Goal: Task Accomplishment & Management: Use online tool/utility

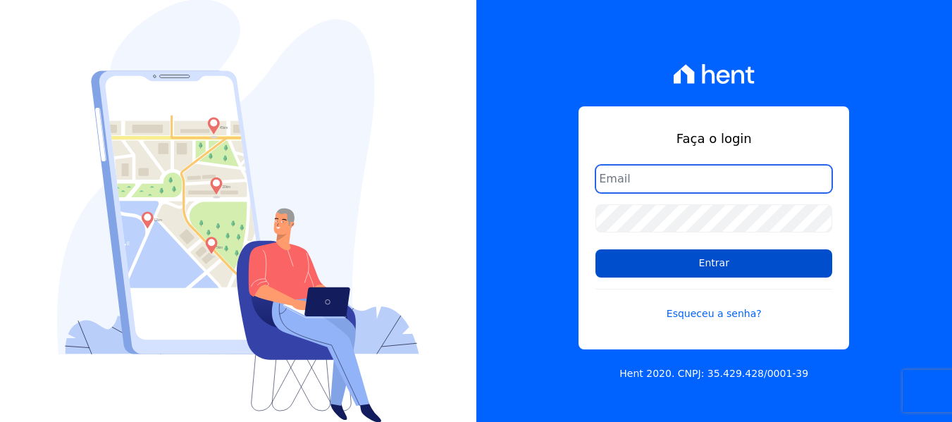
type input "[EMAIL_ADDRESS][DOMAIN_NAME]"
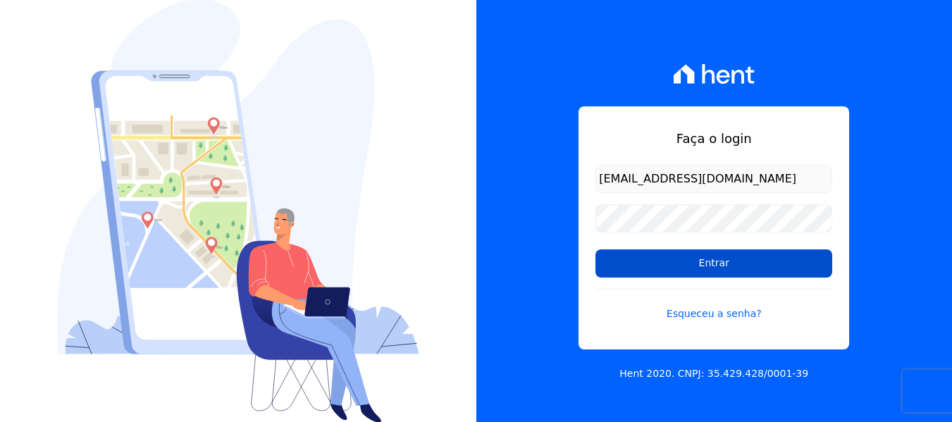
click at [714, 265] on input "Entrar" at bounding box center [713, 263] width 237 height 28
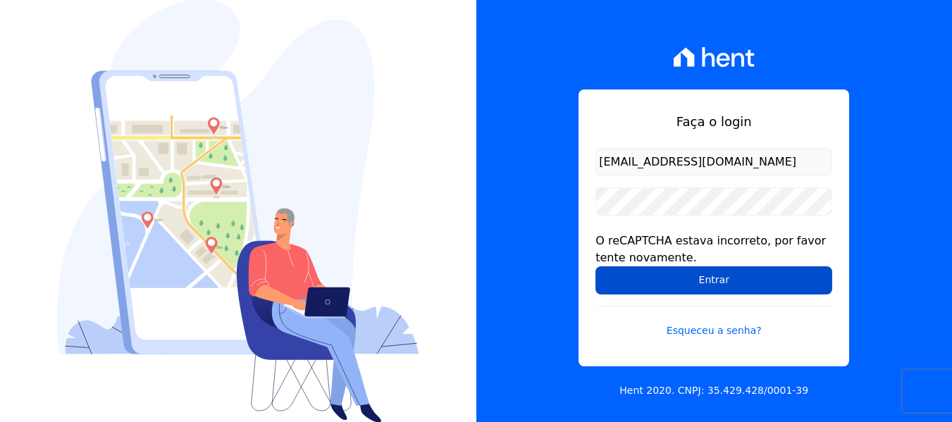
click at [678, 275] on input "Entrar" at bounding box center [713, 280] width 237 height 28
click at [678, 279] on input "Entrar" at bounding box center [713, 280] width 237 height 28
click at [646, 280] on input "Entrar" at bounding box center [713, 280] width 237 height 28
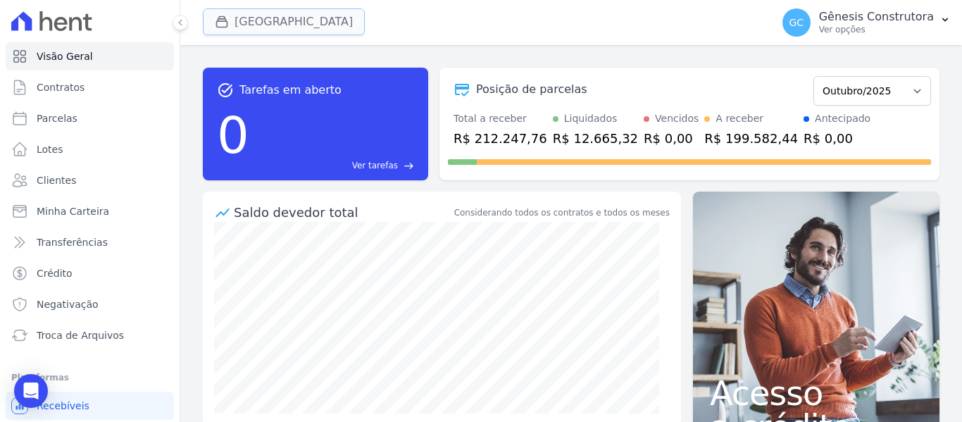
click at [239, 18] on button "[GEOGRAPHIC_DATA]" at bounding box center [284, 21] width 162 height 27
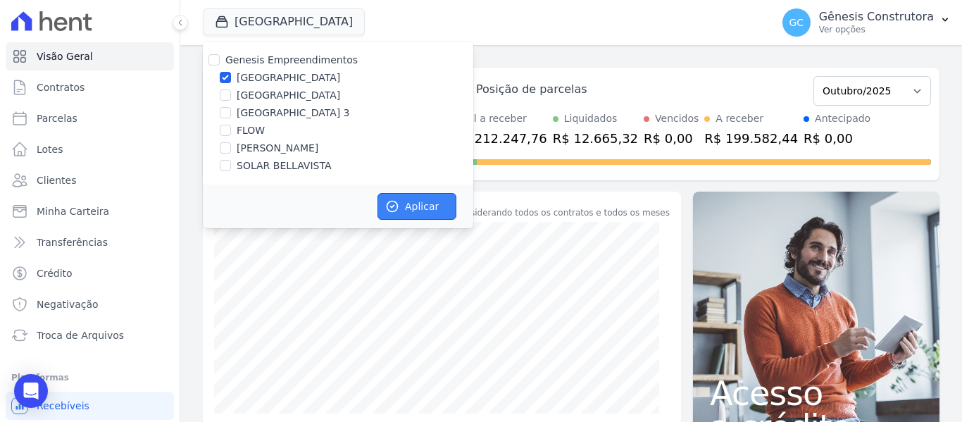
click at [420, 196] on button "Aplicar" at bounding box center [417, 206] width 79 height 27
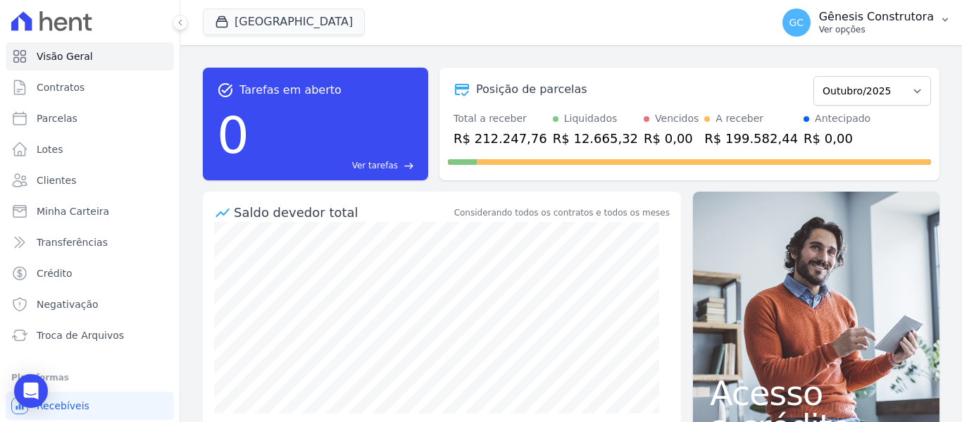
click at [890, 27] on p "Ver opções" at bounding box center [876, 29] width 115 height 11
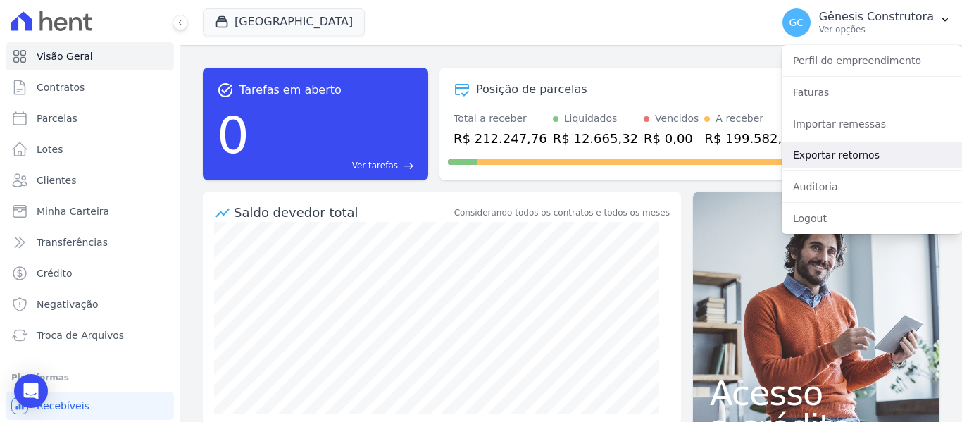
click at [891, 157] on link "Exportar retornos" at bounding box center [872, 154] width 180 height 25
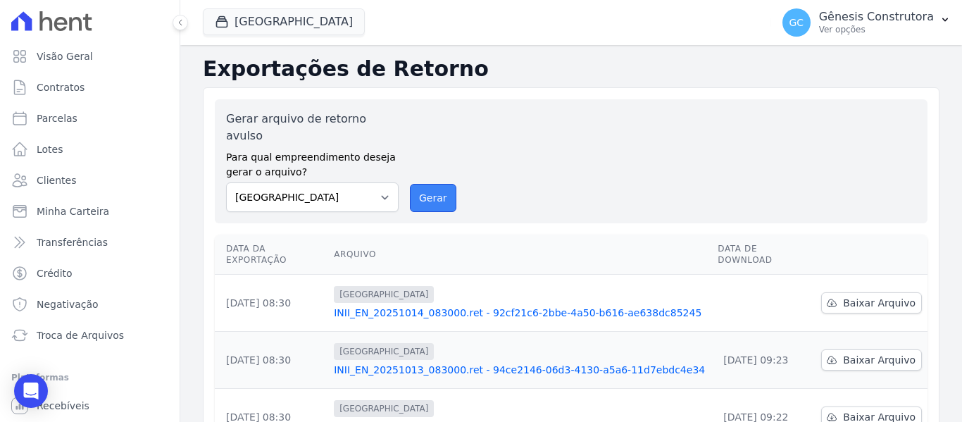
click at [435, 190] on button "Gerar" at bounding box center [433, 198] width 46 height 28
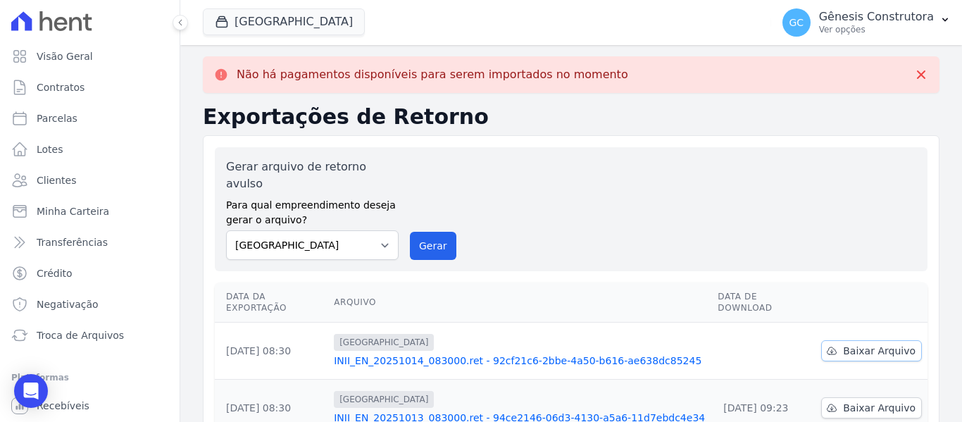
click at [861, 344] on span "Baixar Arquivo" at bounding box center [879, 351] width 73 height 14
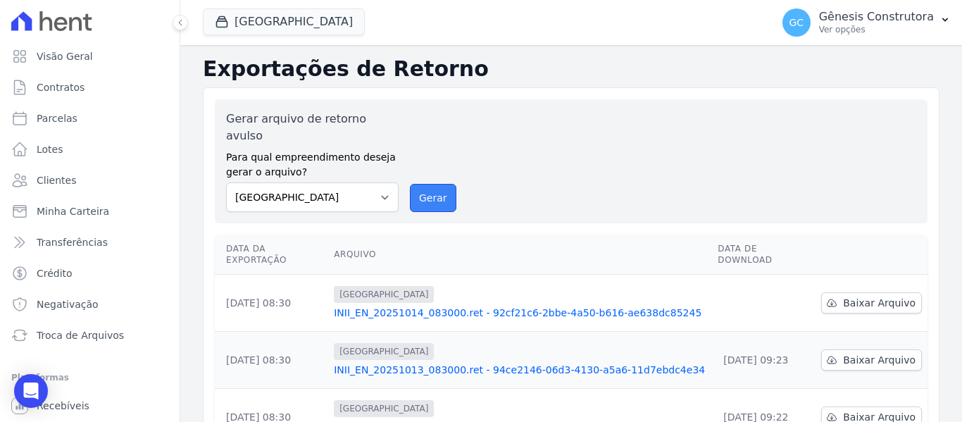
click at [428, 184] on button "Gerar" at bounding box center [433, 198] width 46 height 28
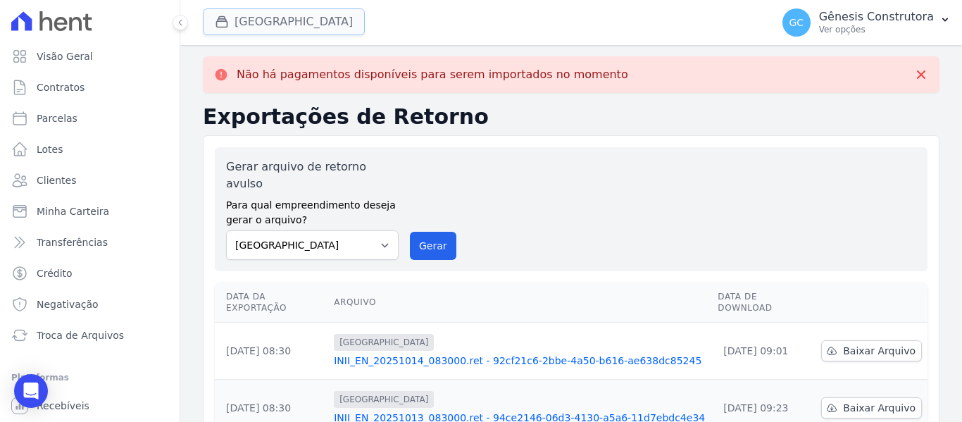
click at [310, 26] on button "[GEOGRAPHIC_DATA]" at bounding box center [284, 21] width 162 height 27
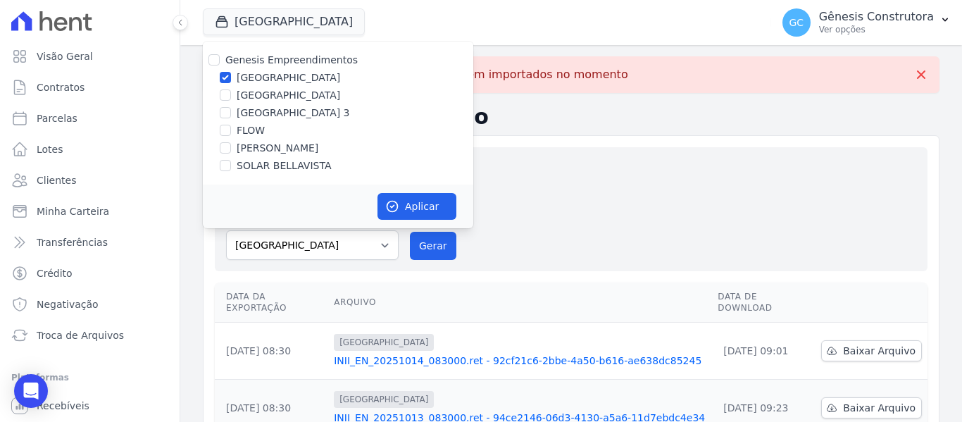
click at [280, 116] on label "[GEOGRAPHIC_DATA] 3" at bounding box center [293, 113] width 113 height 15
click at [231, 116] on input "[GEOGRAPHIC_DATA] 3" at bounding box center [225, 112] width 11 height 11
checkbox input "true"
click at [272, 78] on label "[GEOGRAPHIC_DATA]" at bounding box center [289, 77] width 104 height 15
click at [231, 78] on input "[GEOGRAPHIC_DATA]" at bounding box center [225, 77] width 11 height 11
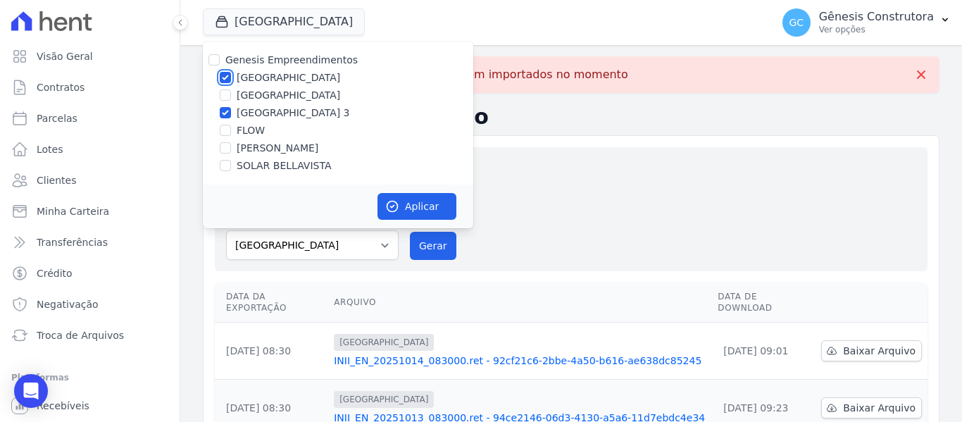
checkbox input "false"
click at [406, 196] on button "Aplicar" at bounding box center [417, 206] width 79 height 27
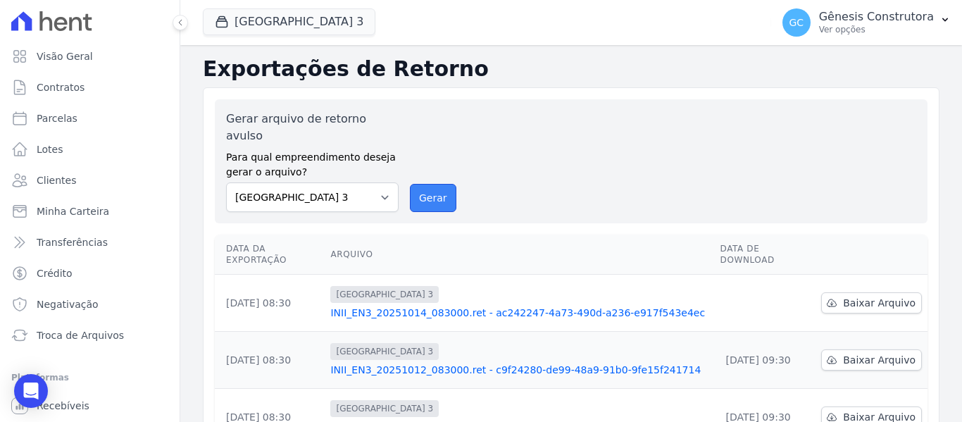
click at [420, 184] on button "Gerar" at bounding box center [433, 198] width 46 height 28
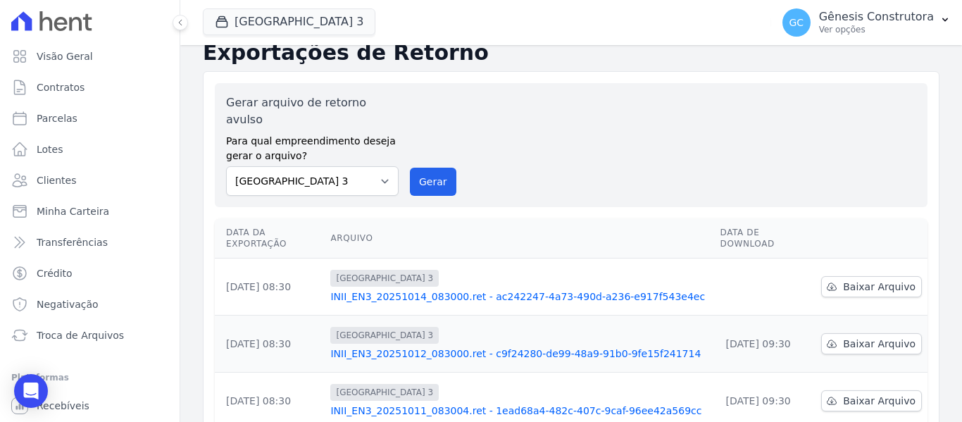
scroll to position [141, 0]
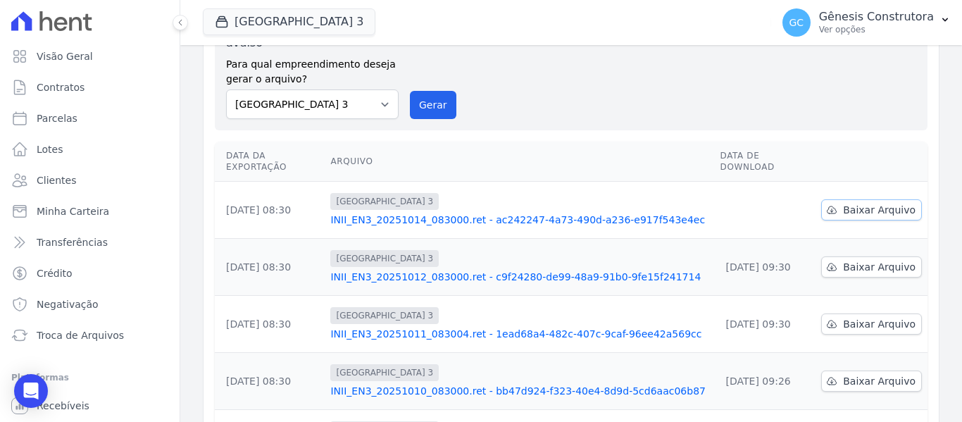
click at [868, 203] on span "Baixar Arquivo" at bounding box center [879, 210] width 73 height 14
click at [414, 91] on button "Gerar" at bounding box center [433, 105] width 46 height 28
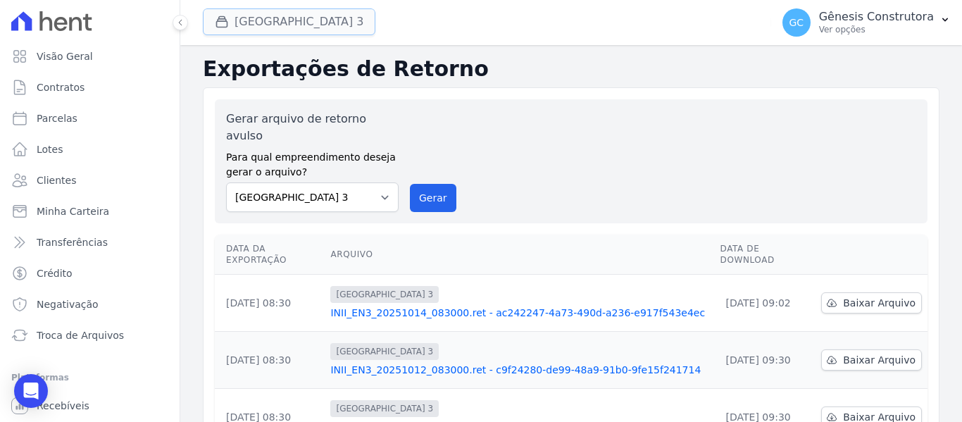
click at [299, 25] on button "[GEOGRAPHIC_DATA] 3" at bounding box center [289, 21] width 173 height 27
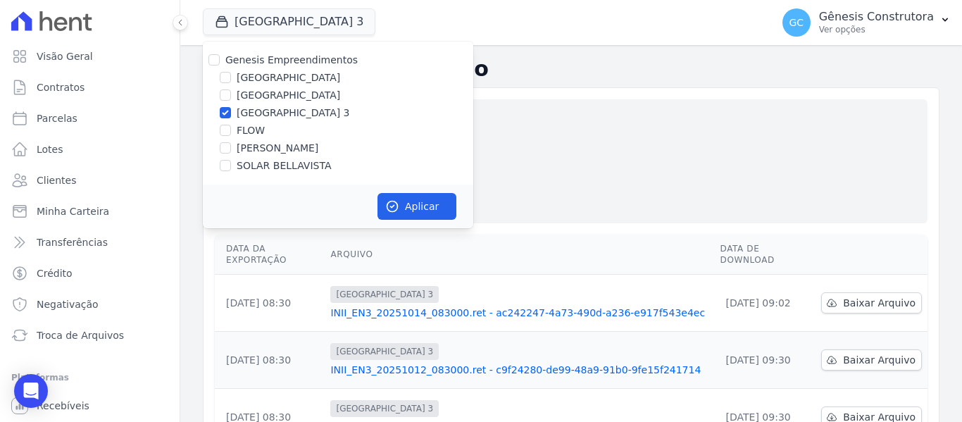
click at [248, 128] on label "FLOW" at bounding box center [251, 130] width 28 height 15
click at [231, 128] on input "FLOW" at bounding box center [225, 130] width 11 height 11
checkbox input "true"
click at [244, 111] on label "[GEOGRAPHIC_DATA] 3" at bounding box center [293, 113] width 113 height 15
click at [231, 111] on input "[GEOGRAPHIC_DATA] 3" at bounding box center [225, 112] width 11 height 11
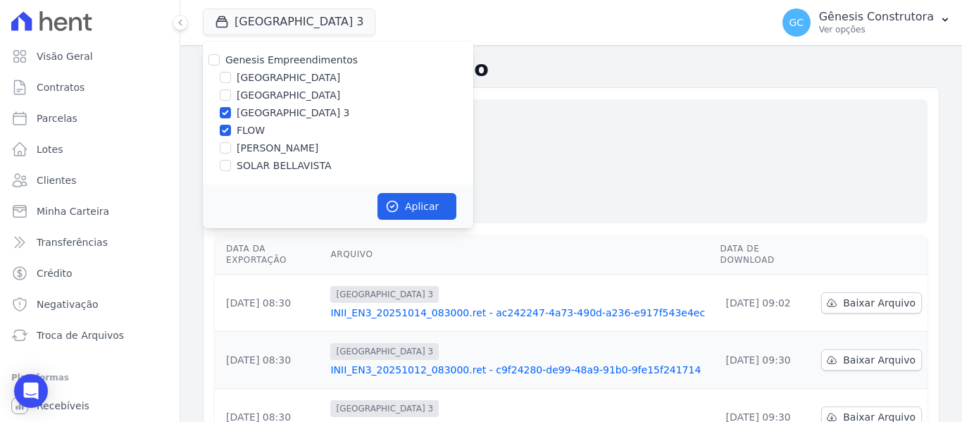
checkbox input "false"
click at [421, 206] on button "Aplicar" at bounding box center [417, 206] width 79 height 27
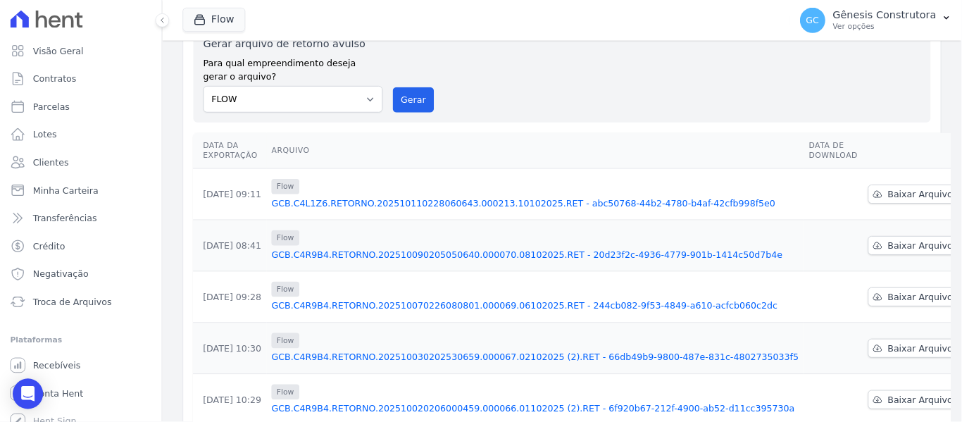
scroll to position [70, 0]
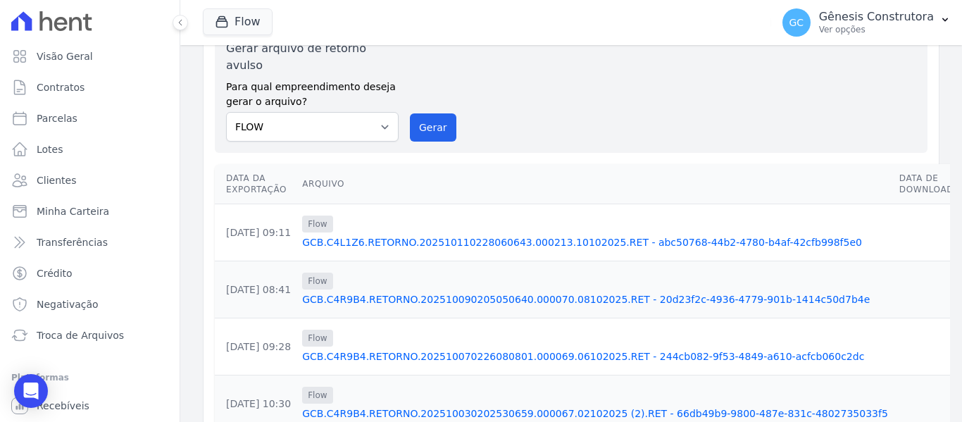
drag, startPoint x: 940, startPoint y: 0, endPoint x: 190, endPoint y: 132, distance: 761.8
click at [190, 132] on div "Exportações de Retorno Gerar arquivo de retorno avulso Para qual empreendimento…" at bounding box center [571, 345] width 782 height 741
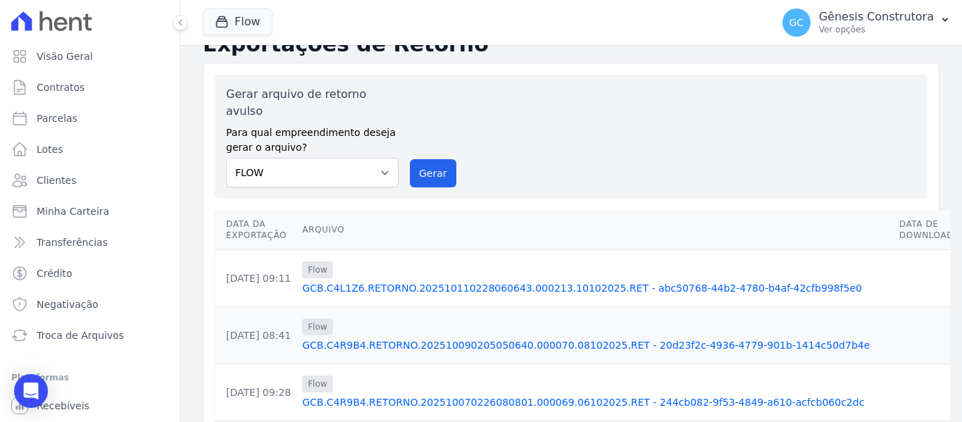
scroll to position [0, 0]
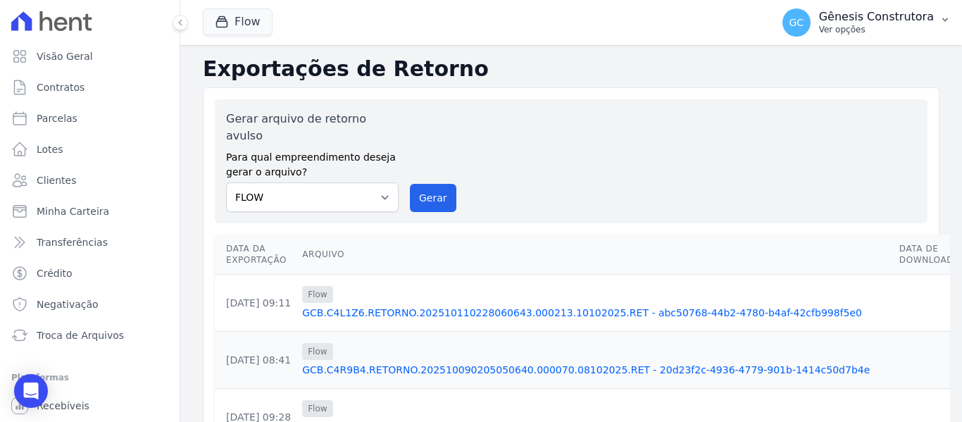
click at [845, 18] on p "Gênesis Construtora" at bounding box center [876, 17] width 115 height 14
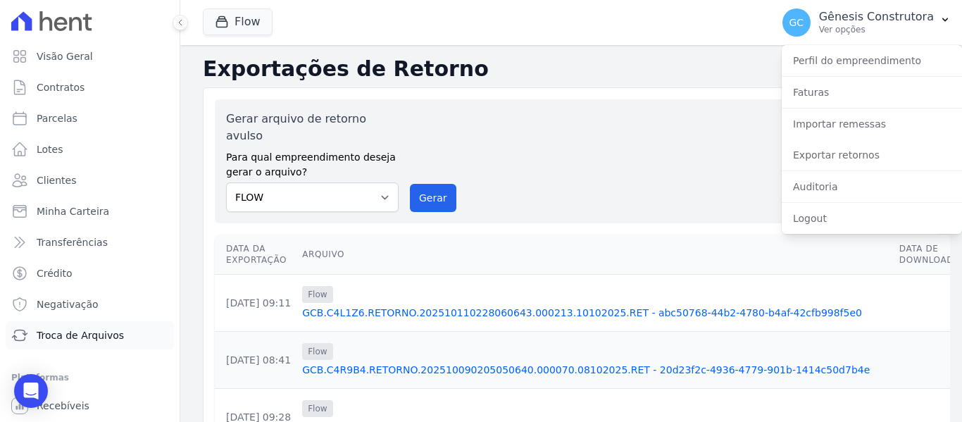
click at [75, 337] on span "Troca de Arquivos" at bounding box center [80, 335] width 87 height 14
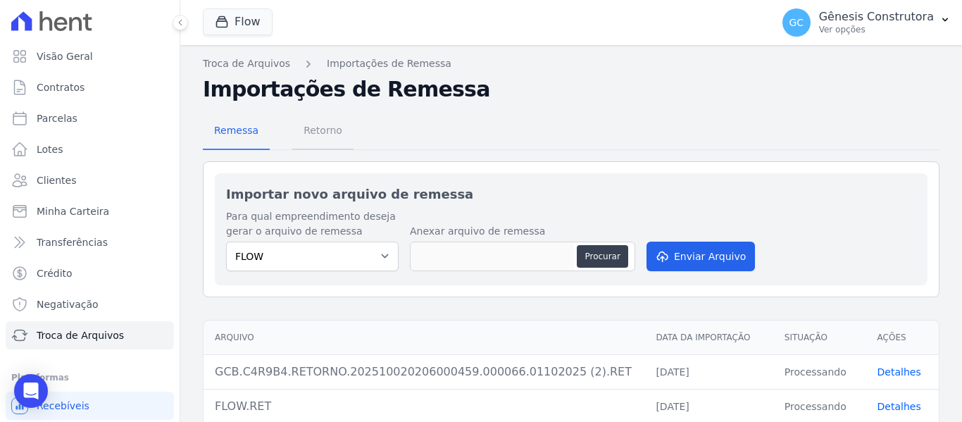
click at [309, 131] on span "Retorno" at bounding box center [323, 130] width 56 height 28
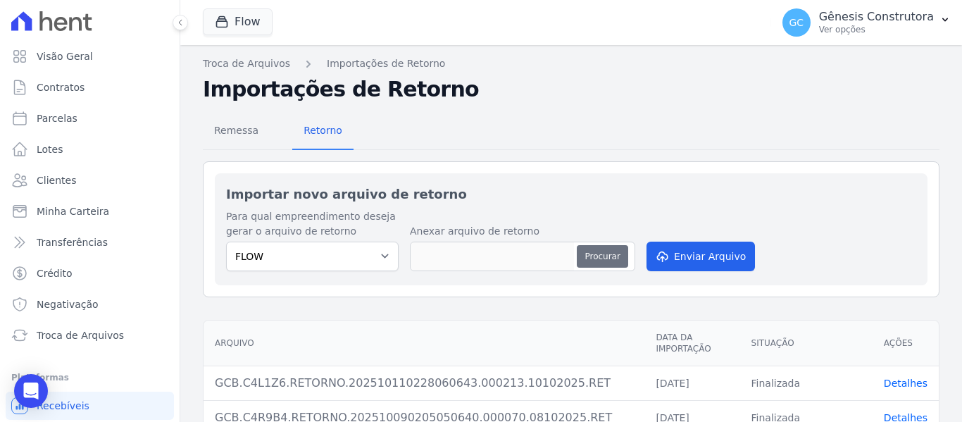
click at [607, 249] on button "Procurar" at bounding box center [602, 256] width 51 height 23
click at [606, 254] on button "Procurar" at bounding box center [602, 256] width 51 height 23
type input "GCB.C4R9B4.RETORNO.202510110228210776..RET"
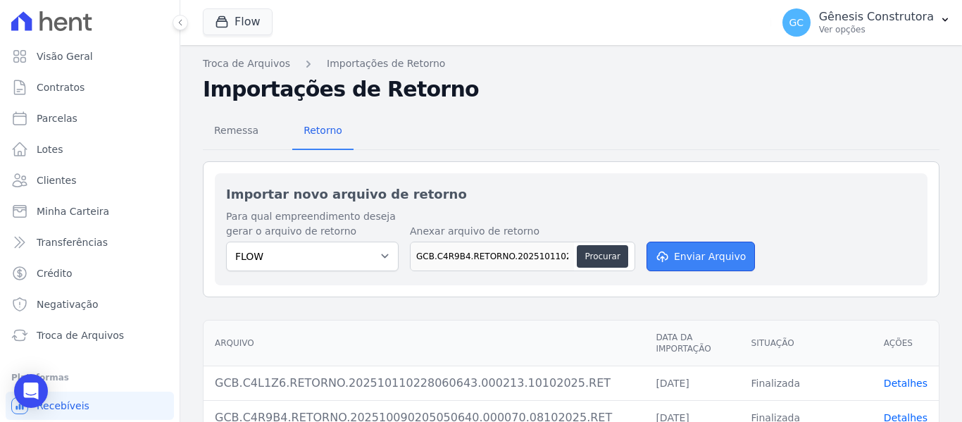
click at [716, 247] on button "Enviar Arquivo" at bounding box center [701, 257] width 108 height 30
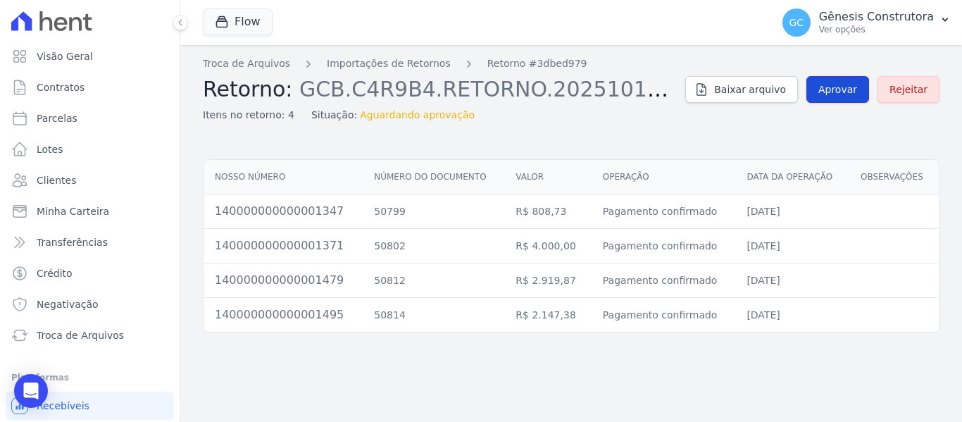
click at [836, 87] on span "Aprovar" at bounding box center [838, 89] width 39 height 14
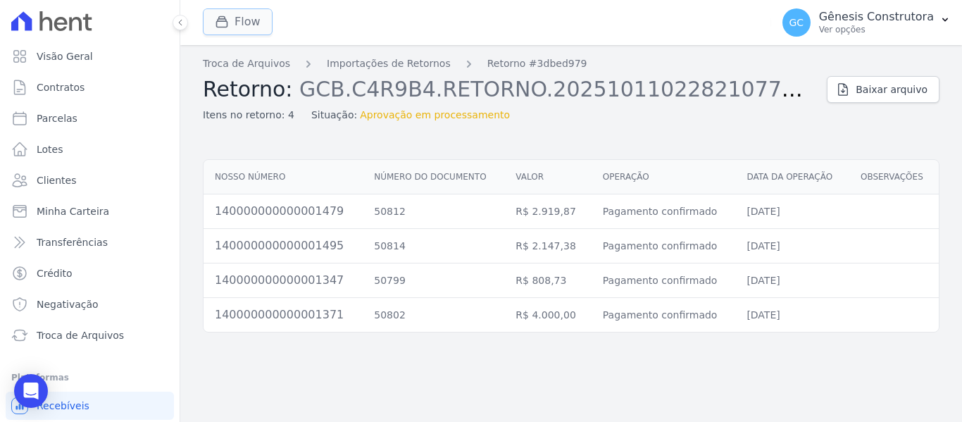
click at [260, 23] on button "Flow" at bounding box center [238, 21] width 70 height 27
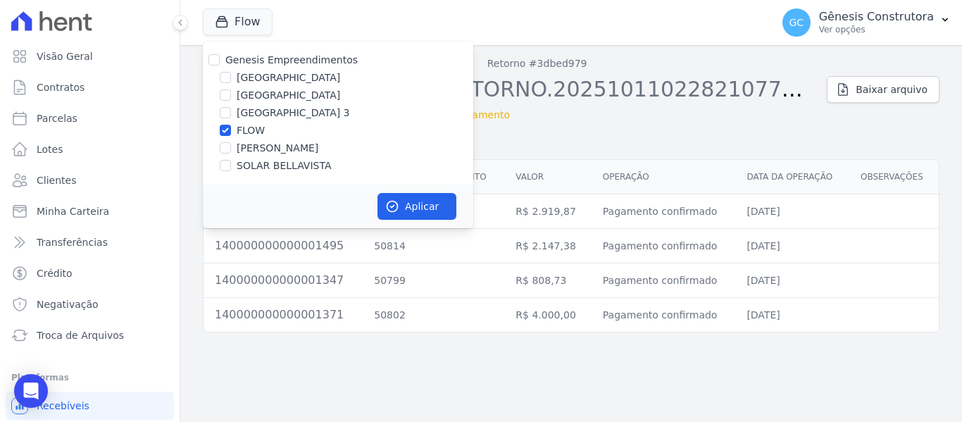
click at [271, 167] on label "SOLAR BELLAVISTA" at bounding box center [284, 166] width 94 height 15
click at [231, 167] on input "SOLAR BELLAVISTA" at bounding box center [225, 165] width 11 height 11
checkbox input "true"
click at [254, 131] on label "FLOW" at bounding box center [251, 130] width 28 height 15
click at [231, 131] on input "FLOW" at bounding box center [225, 130] width 11 height 11
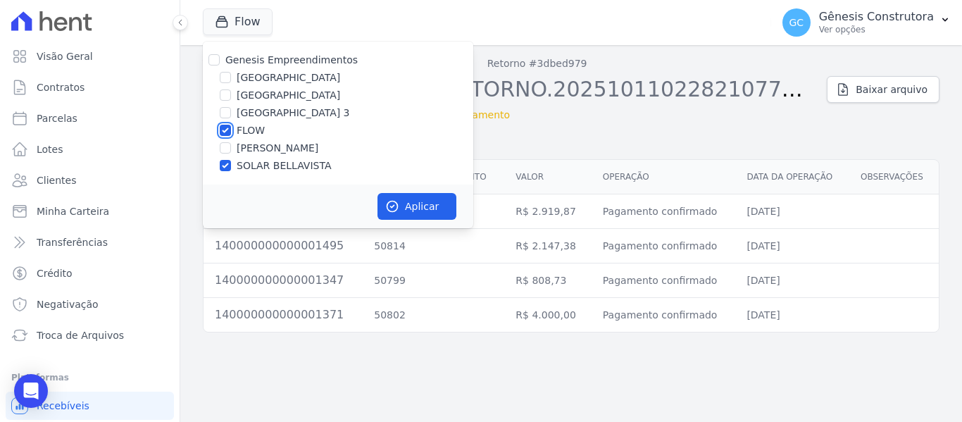
checkbox input "false"
click at [410, 197] on button "Aplicar" at bounding box center [417, 206] width 79 height 27
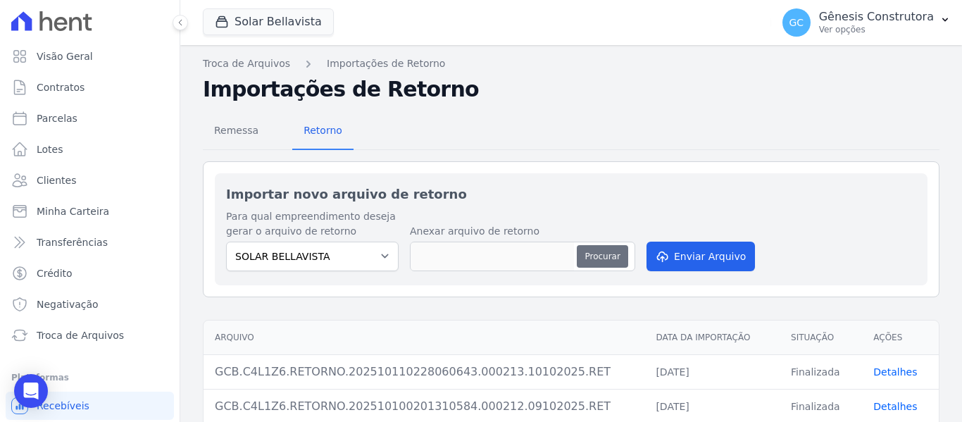
click at [583, 252] on button "Procurar" at bounding box center [602, 256] width 51 height 23
type input "GCB.C4L1Z6.RETORNO.202510140302480303.RET"
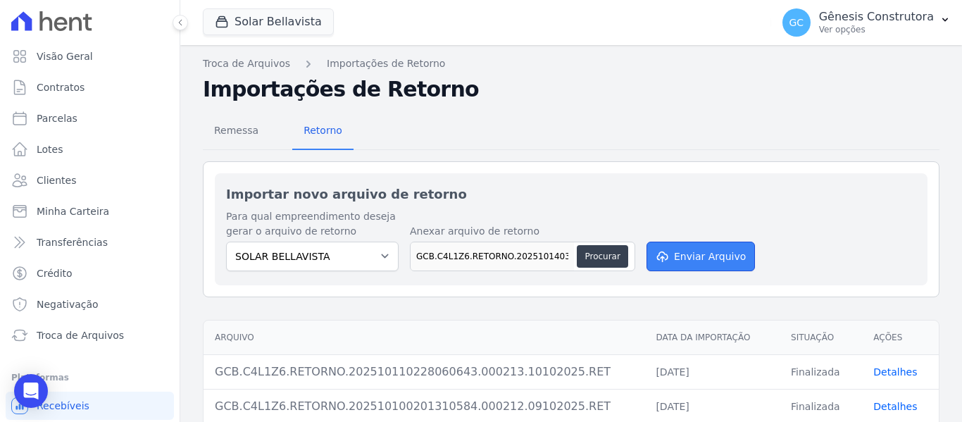
click at [688, 263] on button "Enviar Arquivo" at bounding box center [701, 257] width 108 height 30
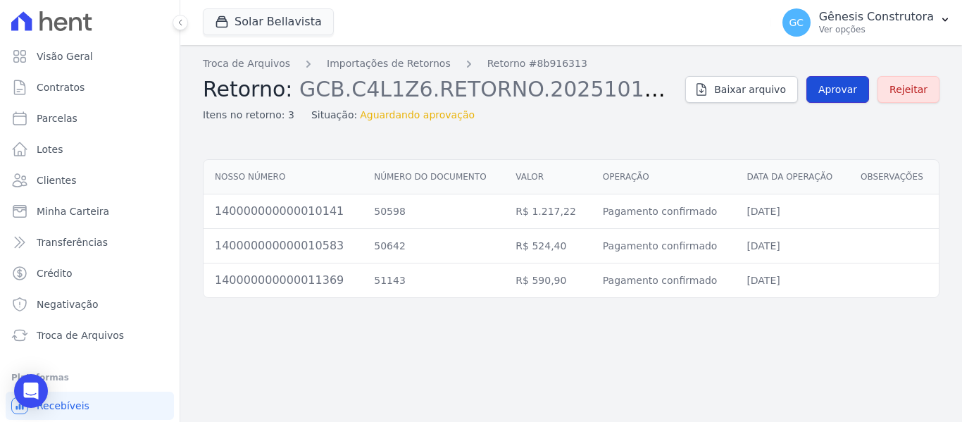
click at [843, 85] on span "Aprovar" at bounding box center [838, 89] width 39 height 14
